Goal: Task Accomplishment & Management: Manage account settings

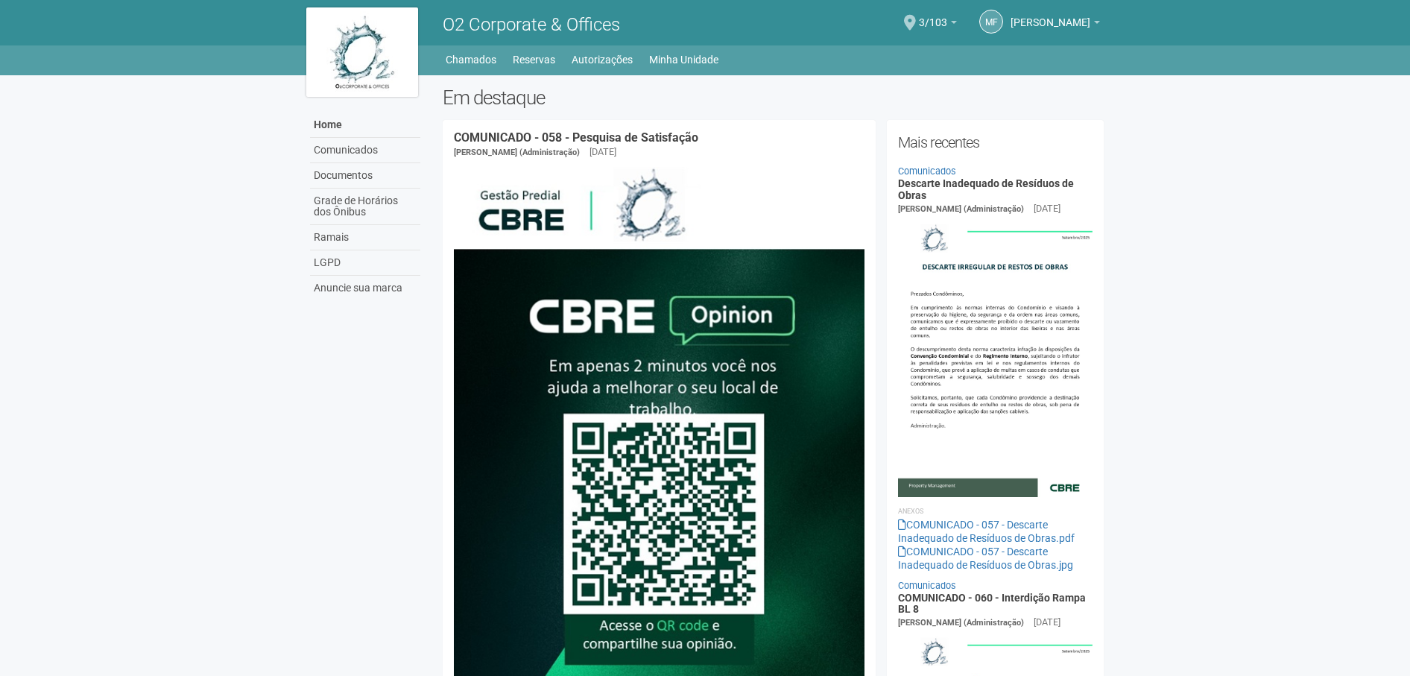
click at [972, 21] on div "MF Márcia Ferraz Márcia Ferraz marcia.ferraz@allos.co Meu perfil Alterar senha …" at bounding box center [1028, 23] width 143 height 43
click at [957, 22] on b at bounding box center [954, 22] width 6 height 3
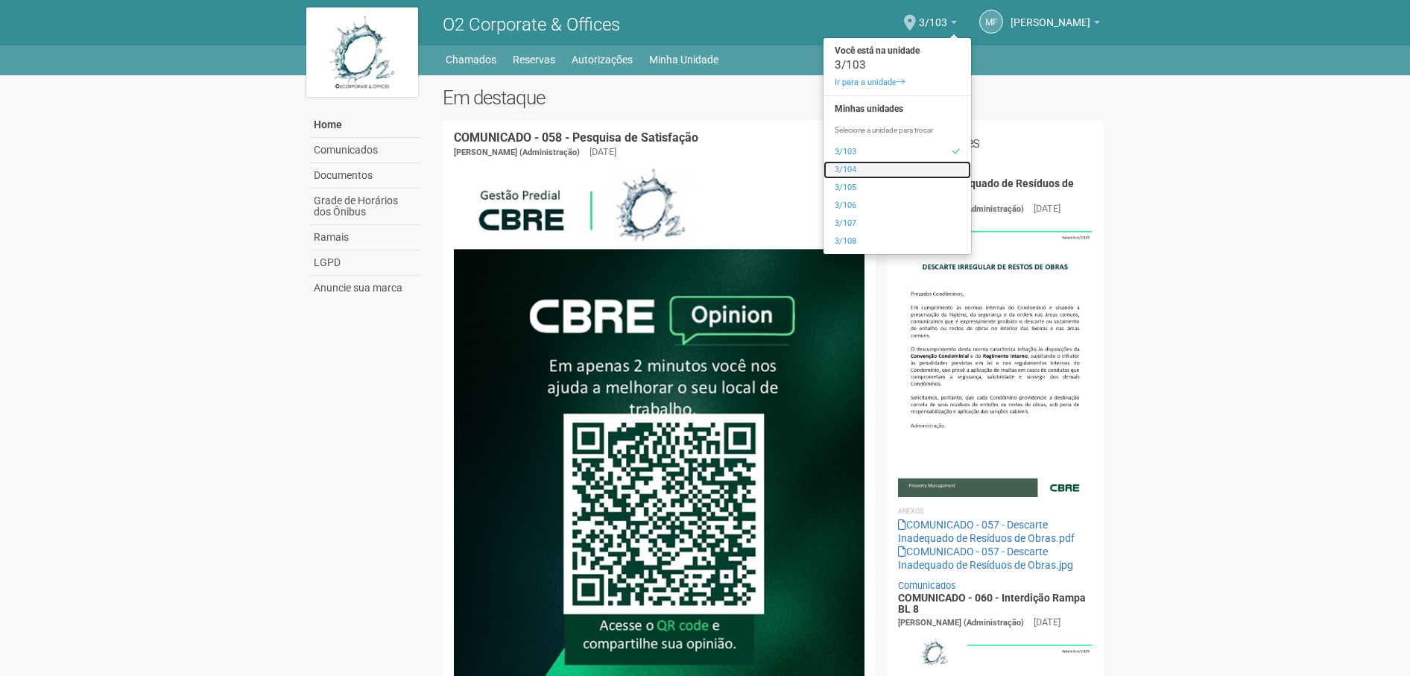
click at [905, 162] on link "3/104" at bounding box center [897, 170] width 148 height 18
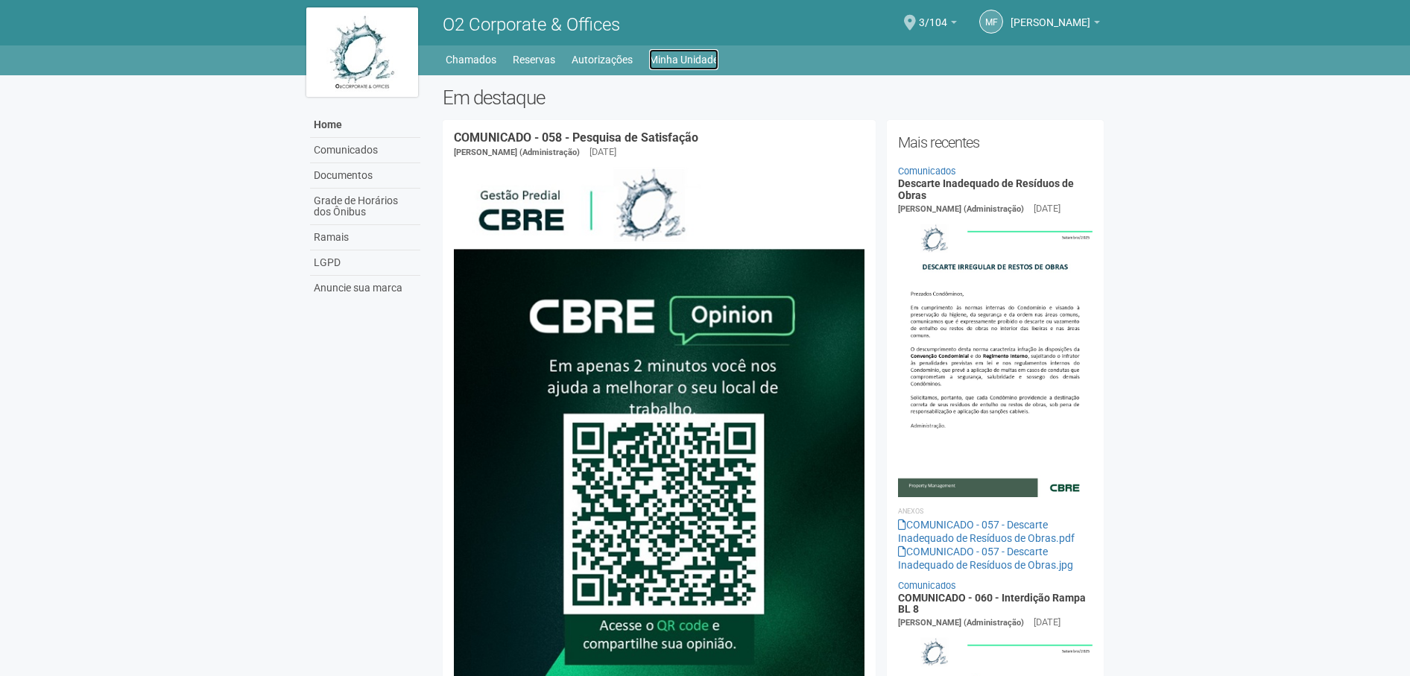
click at [659, 60] on link "Minha Unidade" at bounding box center [683, 59] width 69 height 21
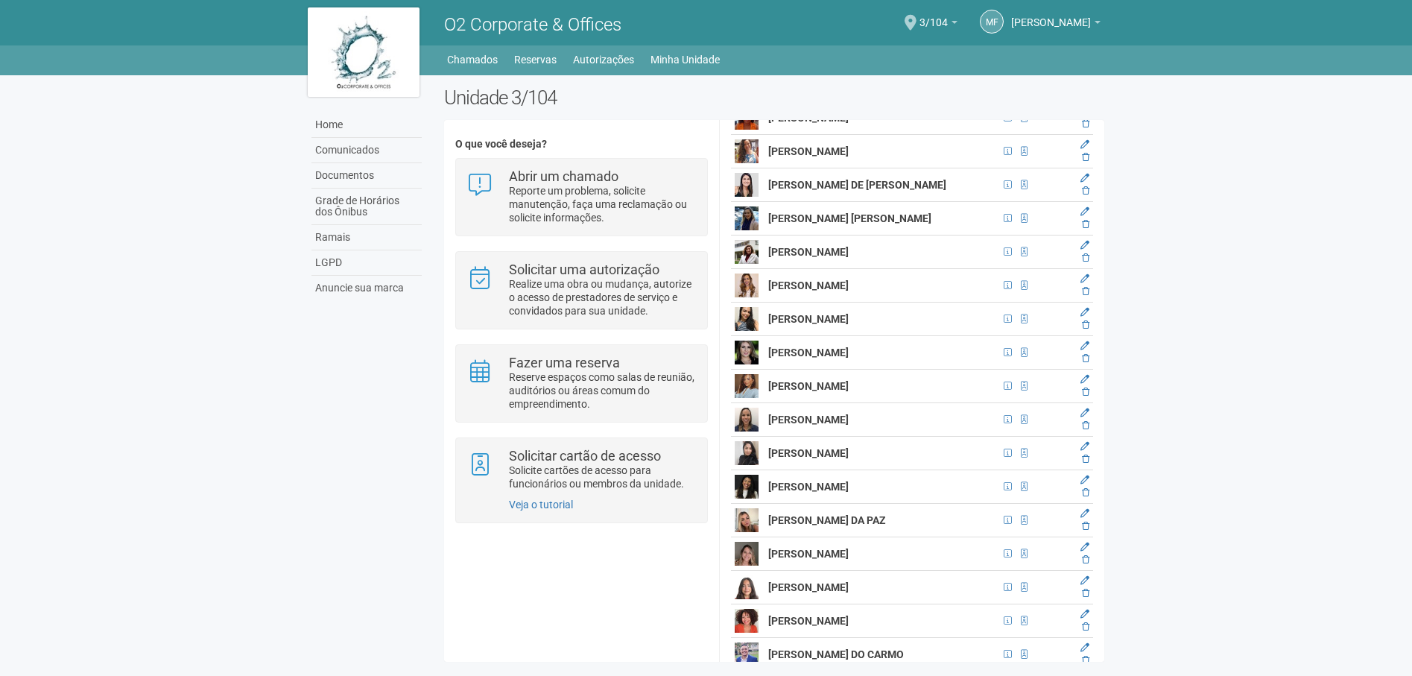
scroll to position [6706, 0]
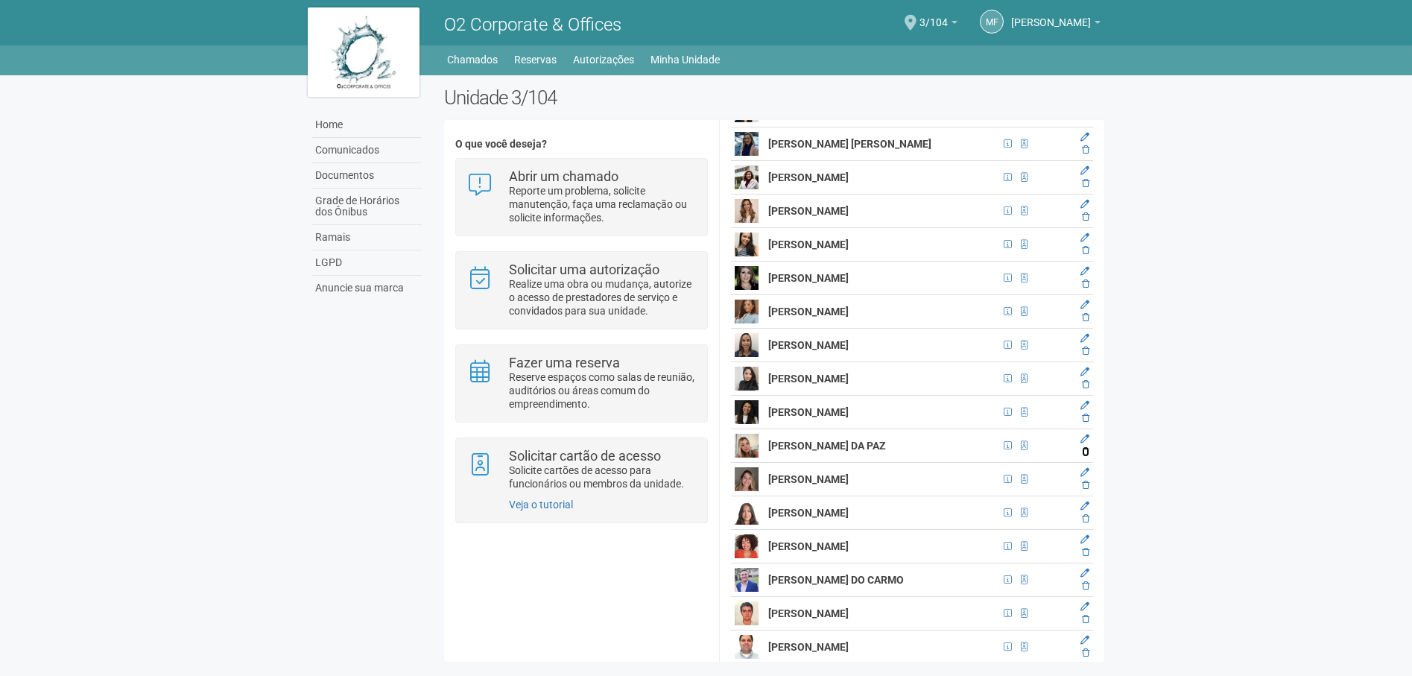
click at [1082, 456] on icon at bounding box center [1085, 451] width 7 height 9
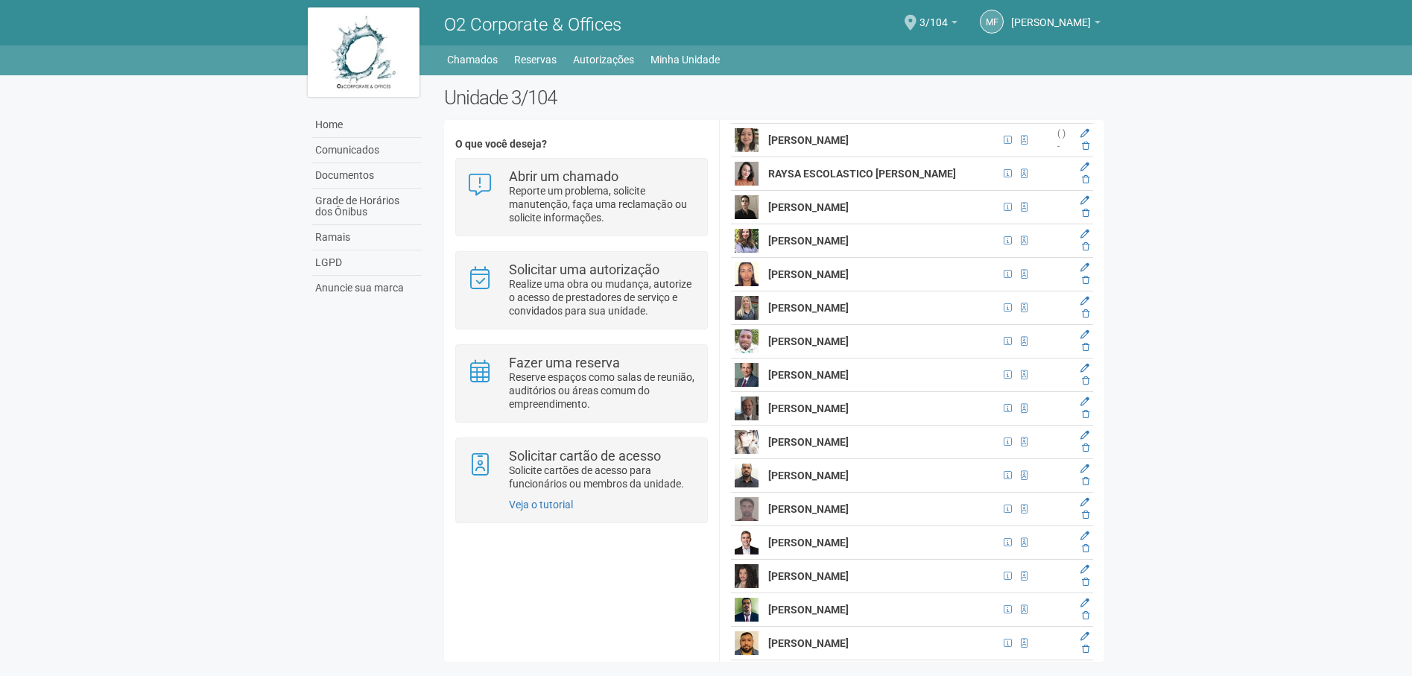
scroll to position [10506, 0]
